Goal: Go to known website: Access a specific website the user already knows

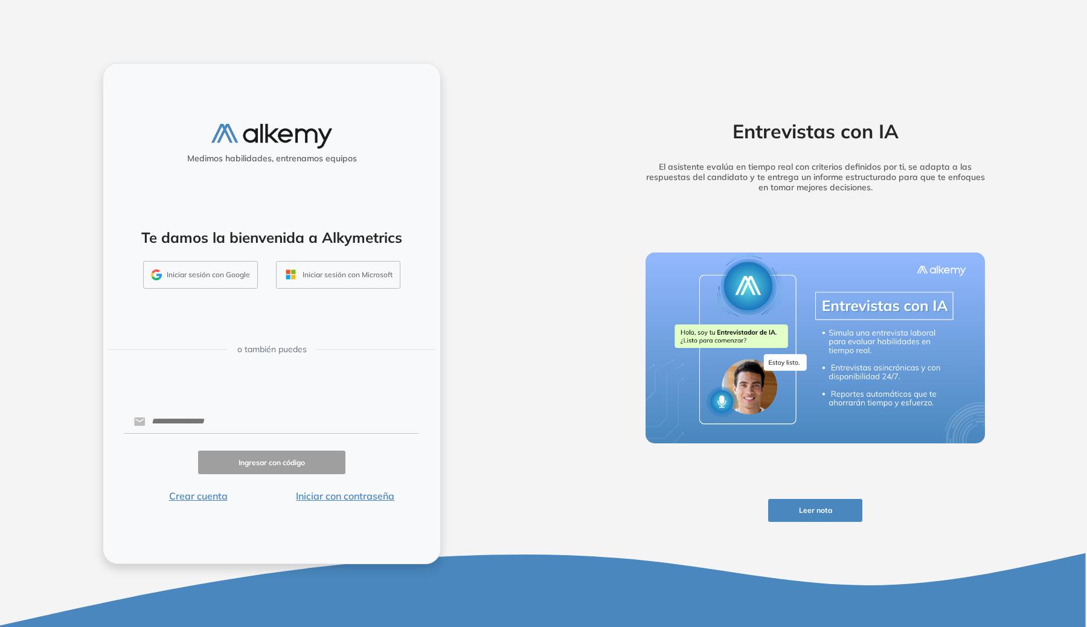
click at [214, 277] on button "Iniciar sesión con Google" at bounding box center [200, 275] width 115 height 28
